Goal: Transaction & Acquisition: Purchase product/service

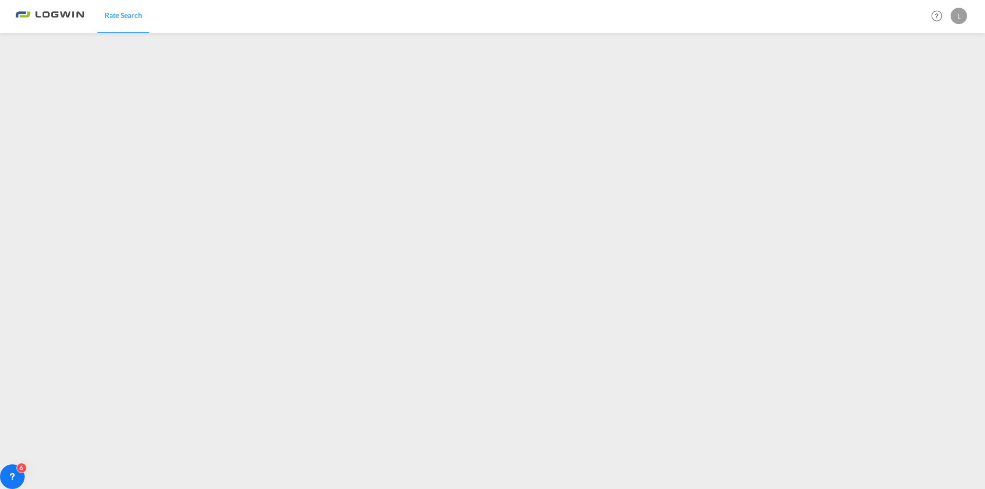
click at [59, 7] on img at bounding box center [49, 16] width 69 height 23
click at [64, 13] on img at bounding box center [49, 16] width 69 height 23
click at [117, 21] on link "Rate Search" at bounding box center [123, 15] width 52 height 33
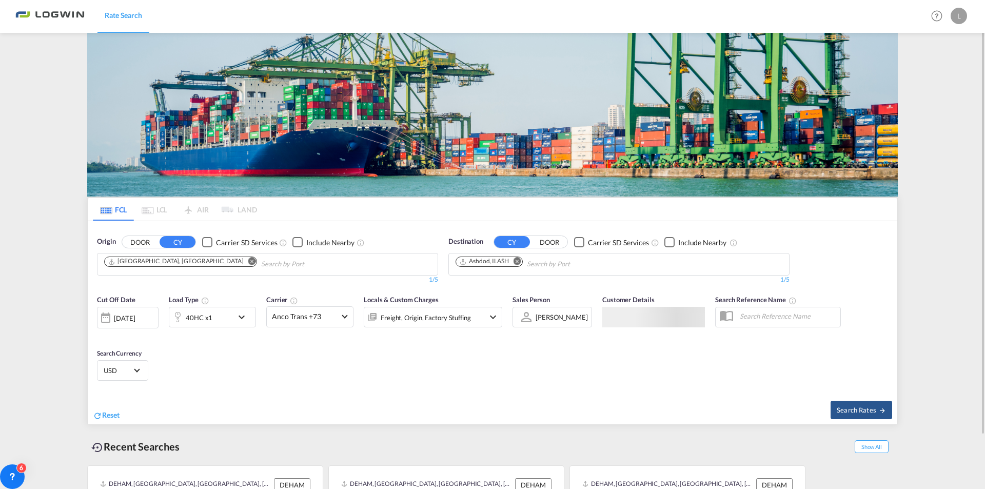
click at [517, 265] on button "Remove" at bounding box center [514, 262] width 15 height 10
click at [482, 268] on input "Chips input." at bounding box center [503, 264] width 97 height 16
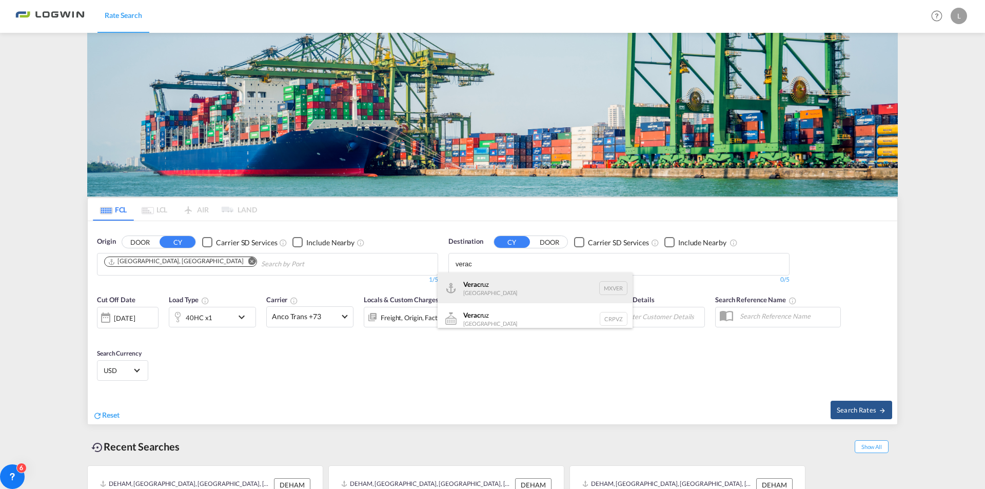
type input "verac"
click at [490, 285] on div "Verac ruz [GEOGRAPHIC_DATA] MXVER" at bounding box center [534, 287] width 195 height 31
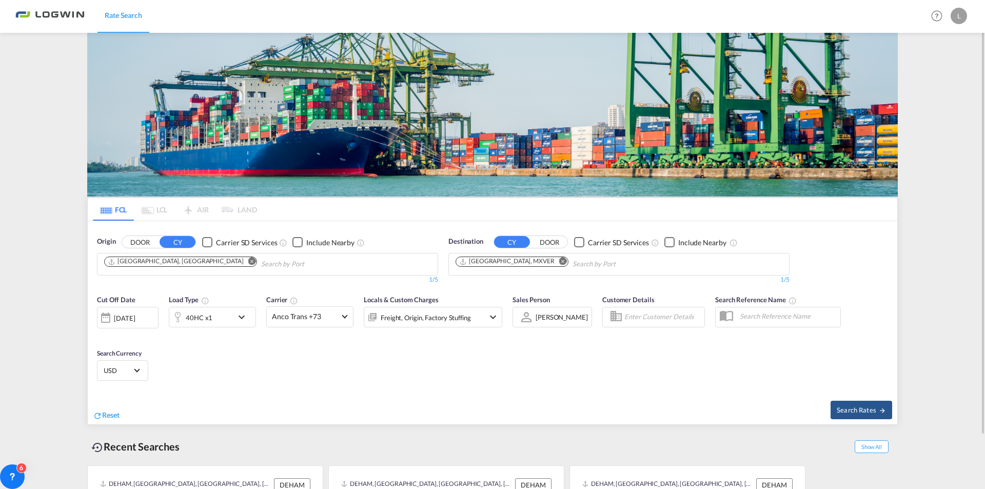
click at [232, 317] on div "40HC x1" at bounding box center [201, 317] width 64 height 21
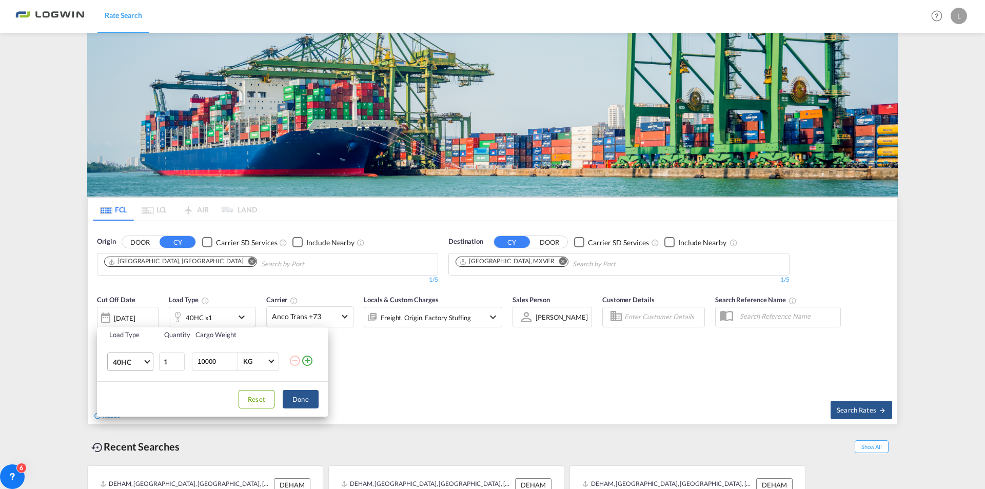
click at [136, 363] on span "40HC" at bounding box center [128, 362] width 30 height 10
click at [145, 314] on md-option "20GP" at bounding box center [140, 312] width 70 height 25
drag, startPoint x: 215, startPoint y: 362, endPoint x: 32, endPoint y: 346, distance: 183.2
click at [15, 350] on div "Load Type Quantity Cargo Weight 20GP 1 10000 KG KG Load type addition is restri…" at bounding box center [492, 244] width 985 height 489
type input "3000"
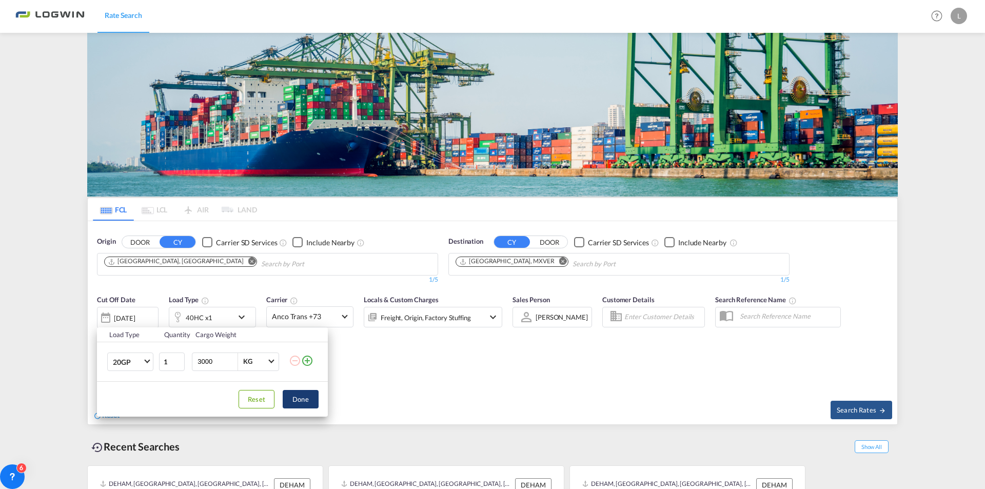
click at [295, 397] on button "Done" at bounding box center [301, 399] width 36 height 18
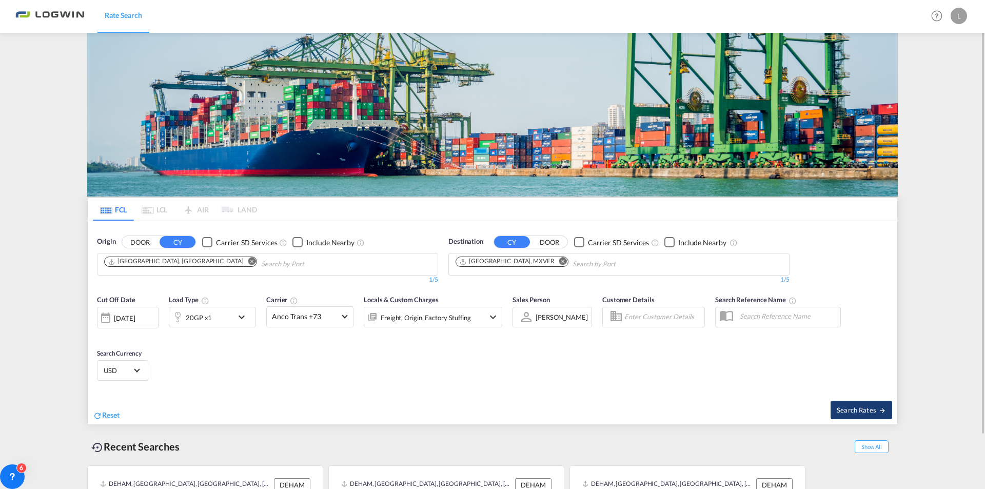
click at [869, 408] on span "Search Rates" at bounding box center [860, 410] width 49 height 8
type input "DEHAM to MXVER / [DATE]"
